Goal: Navigation & Orientation: Find specific page/section

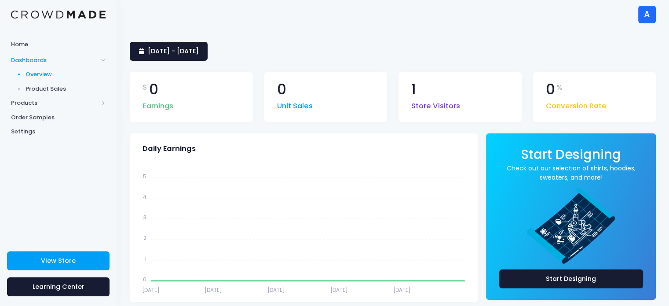
click at [49, 58] on span "Dashboards" at bounding box center [54, 60] width 87 height 9
click at [44, 64] on span "Dashboards" at bounding box center [54, 60] width 87 height 9
click at [44, 76] on span "Overview" at bounding box center [66, 74] width 81 height 9
click at [33, 102] on span "Products" at bounding box center [54, 103] width 87 height 9
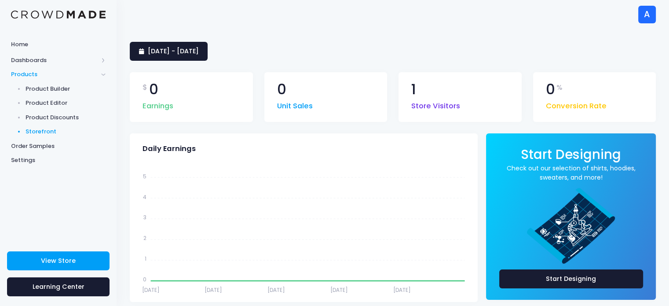
click at [42, 130] on span "Storefront" at bounding box center [66, 131] width 81 height 9
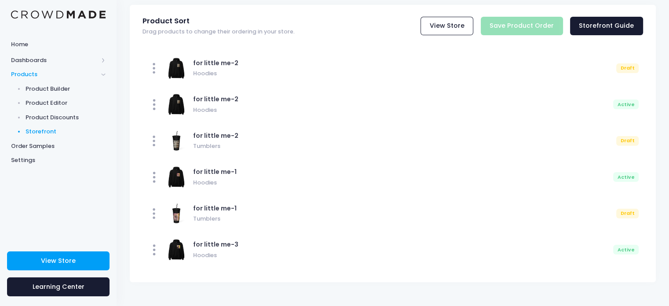
scroll to position [37, 0]
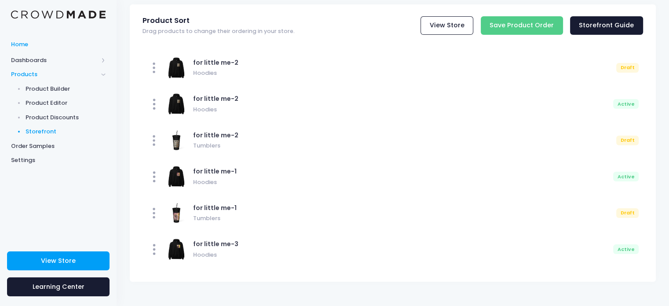
click at [51, 50] on link "Home" at bounding box center [58, 44] width 117 height 17
click at [58, 88] on span "Product Builder" at bounding box center [66, 88] width 81 height 9
